Goal: Navigation & Orientation: Find specific page/section

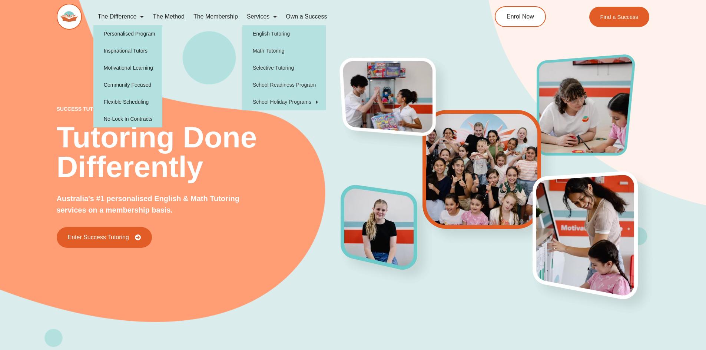
click at [133, 15] on link "The Difference" at bounding box center [120, 16] width 55 height 17
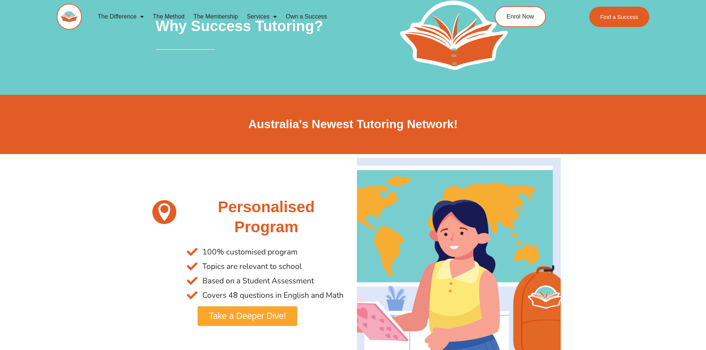
click at [266, 14] on link "Services" at bounding box center [261, 16] width 39 height 17
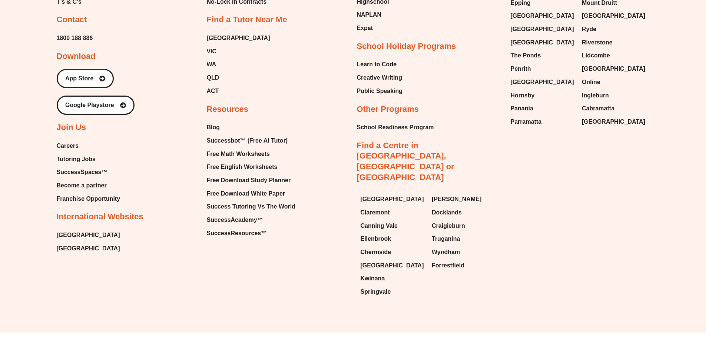
scroll to position [2430, 0]
click at [67, 146] on span "Careers" at bounding box center [68, 145] width 22 height 11
